Goal: Register for event/course

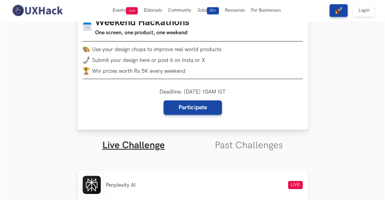
scroll to position [81, 0]
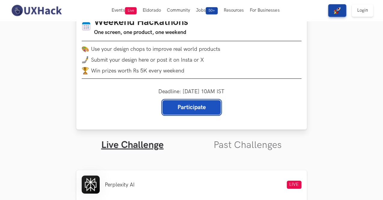
click at [198, 104] on link "Participate" at bounding box center [192, 107] width 58 height 14
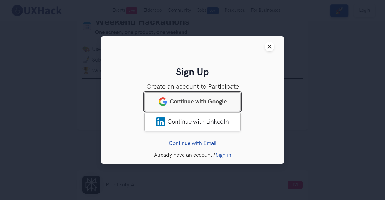
click at [195, 101] on span "Continue with Google" at bounding box center [197, 101] width 57 height 7
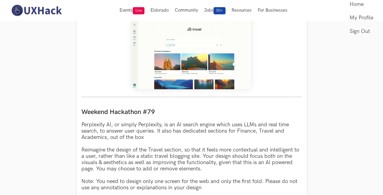
scroll to position [273, 0]
